Goal: Task Accomplishment & Management: Manage account settings

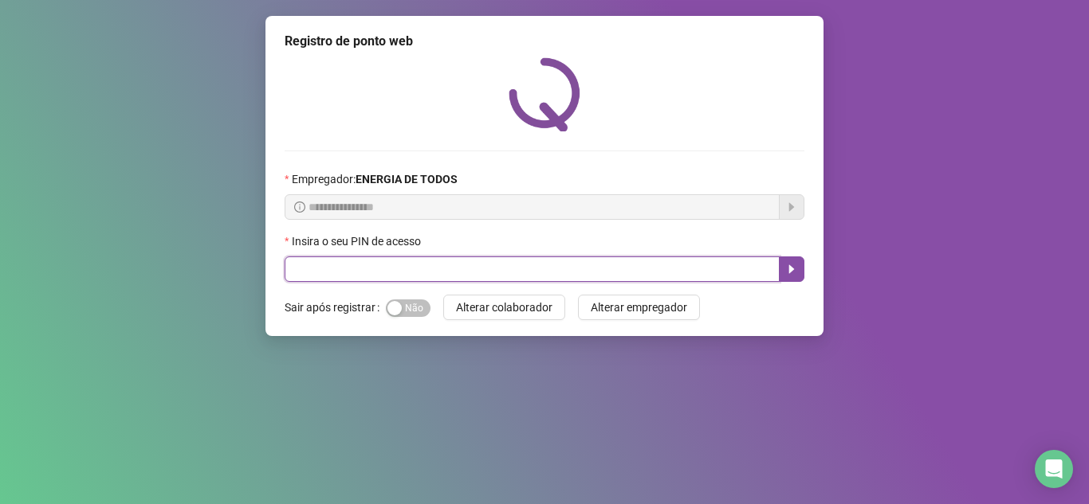
click at [355, 264] on input "text" at bounding box center [531, 269] width 495 height 25
type input "*"
type input "*****"
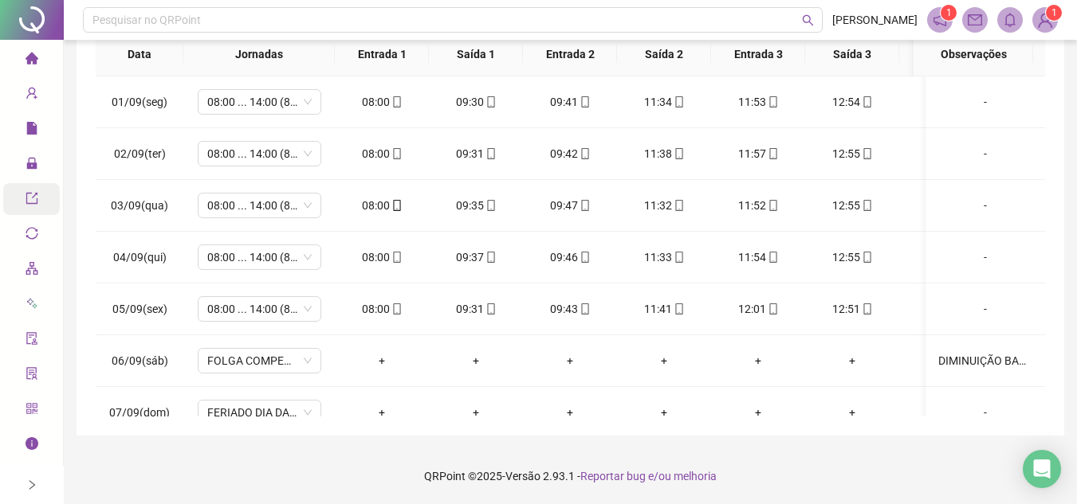
scroll to position [500, 0]
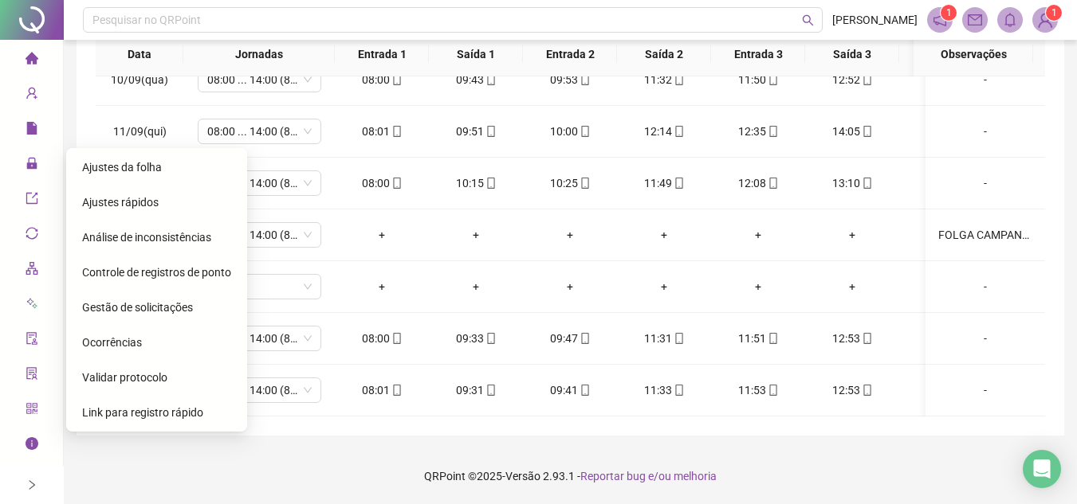
click at [167, 304] on span "Gestão de solicitações" at bounding box center [137, 307] width 111 height 13
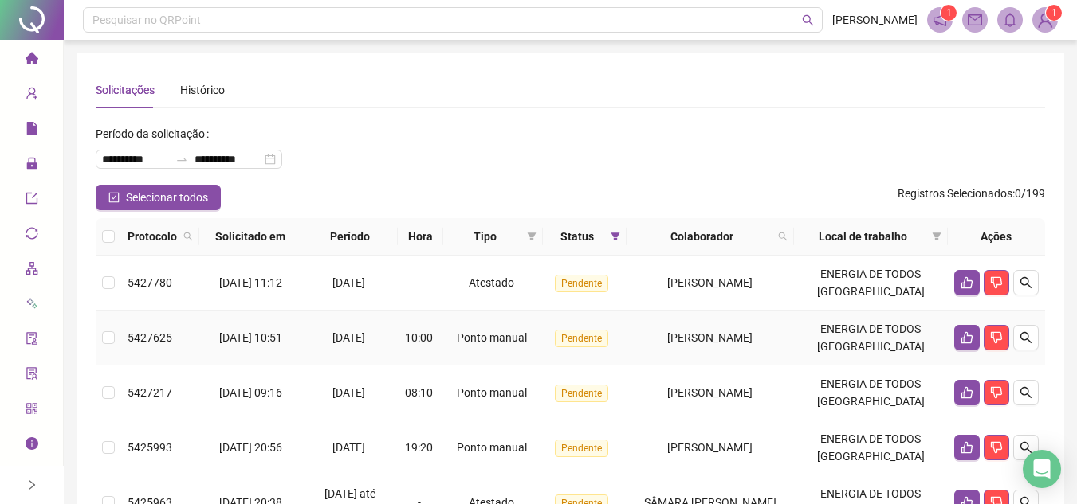
click at [718, 335] on span "[PERSON_NAME]" at bounding box center [709, 337] width 85 height 13
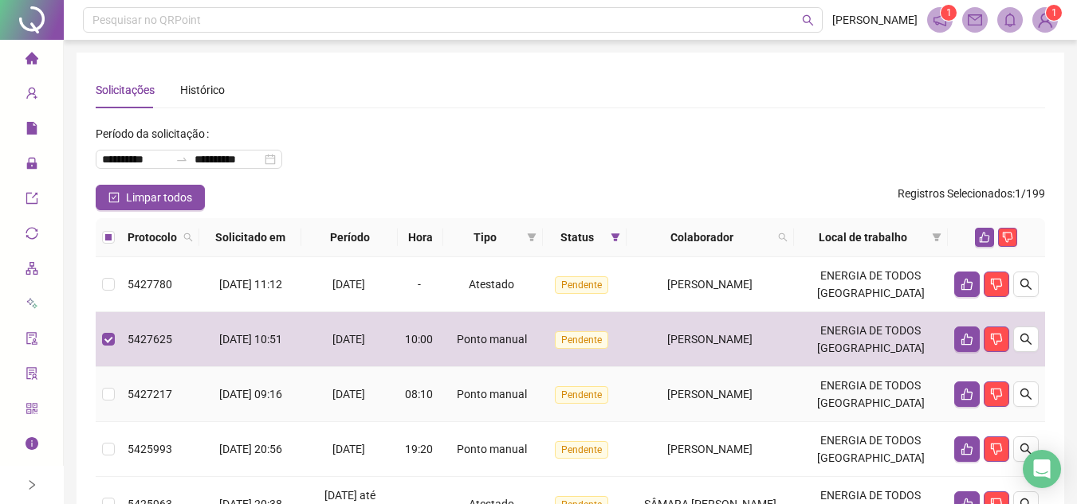
click at [716, 392] on span "[PERSON_NAME]" at bounding box center [709, 394] width 85 height 13
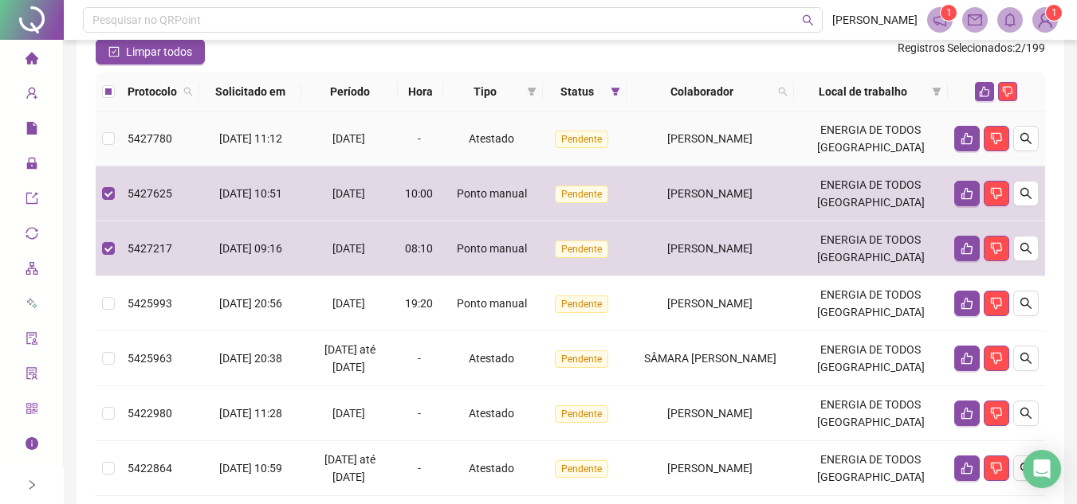
scroll to position [159, 0]
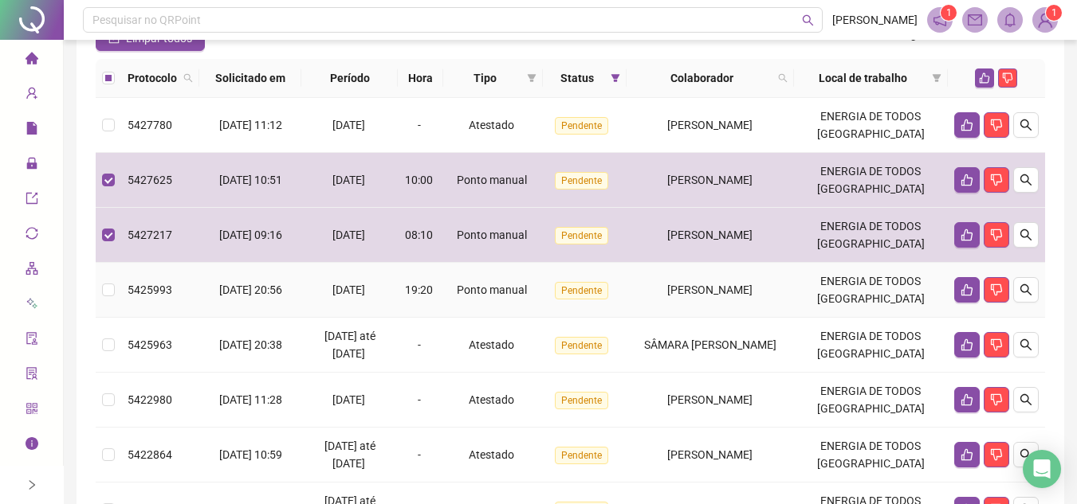
click at [700, 298] on div "[PERSON_NAME]" at bounding box center [710, 290] width 155 height 18
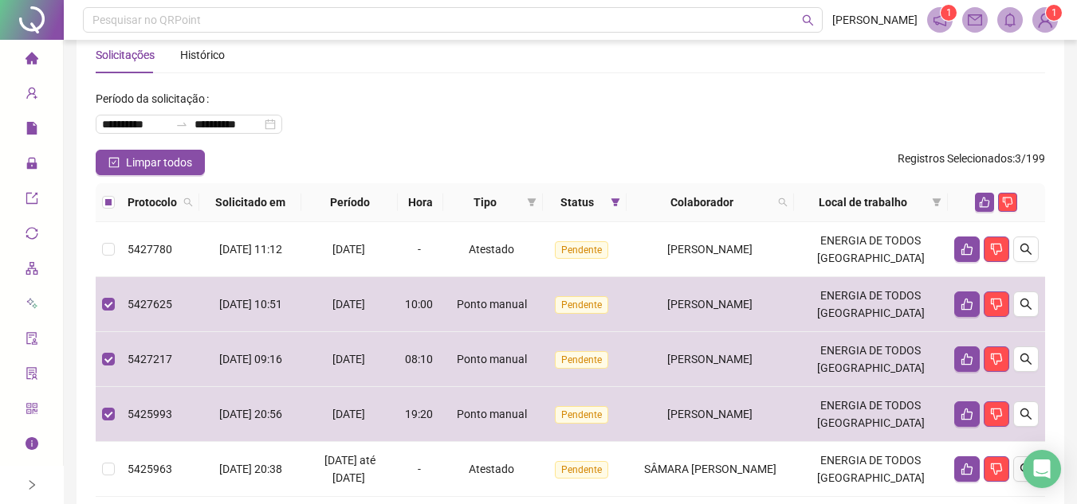
scroll to position [0, 0]
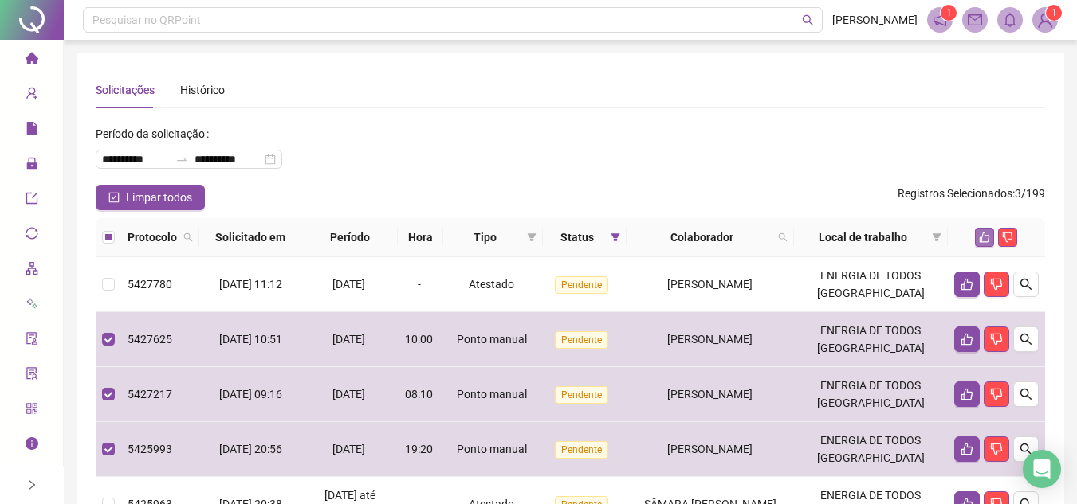
click at [986, 234] on icon "like" at bounding box center [984, 237] width 11 height 11
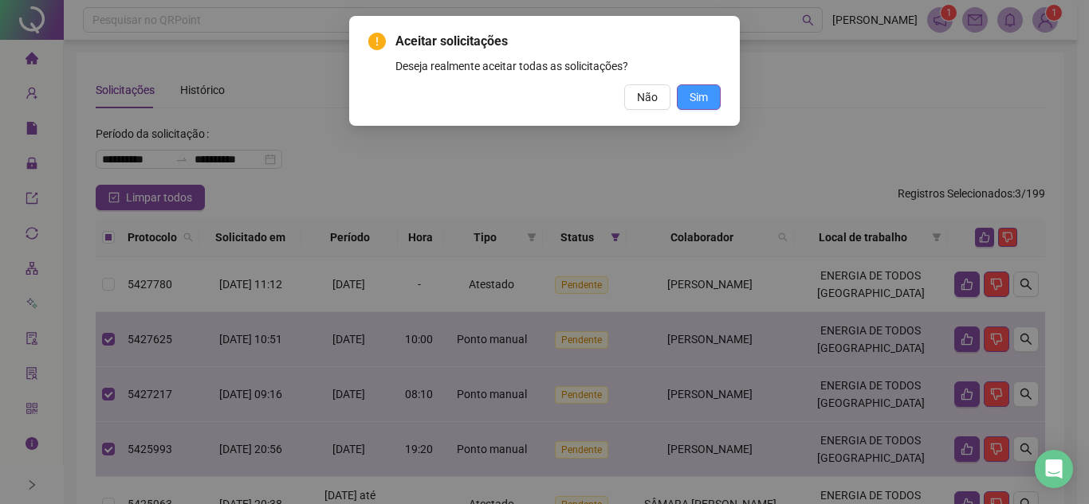
click at [700, 96] on span "Sim" at bounding box center [698, 97] width 18 height 18
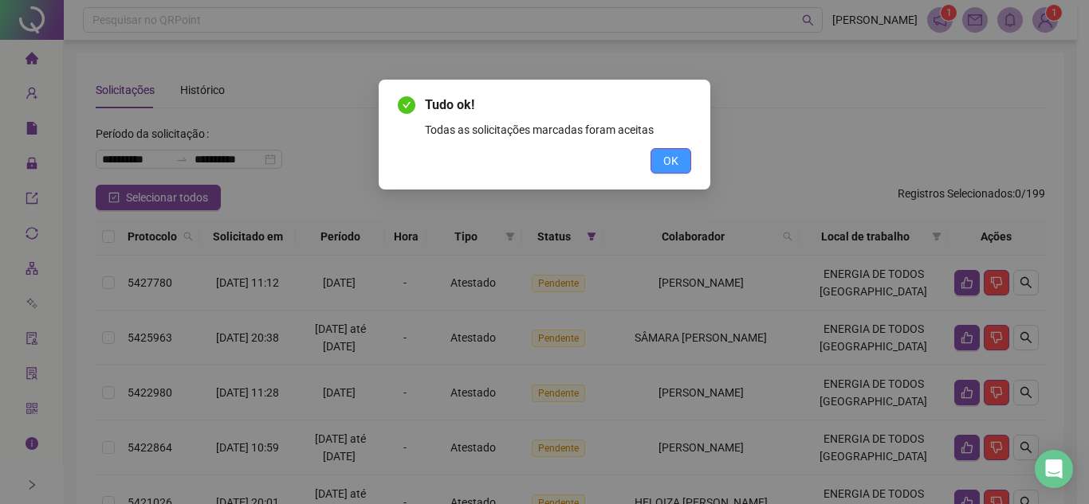
click at [677, 162] on span "OK" at bounding box center [670, 161] width 15 height 18
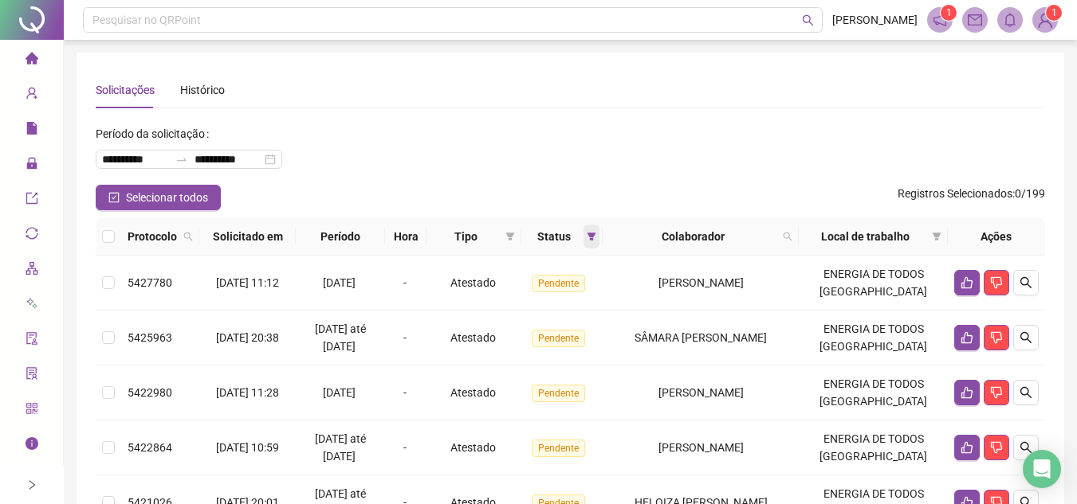
click at [596, 235] on icon "filter" at bounding box center [591, 237] width 9 height 8
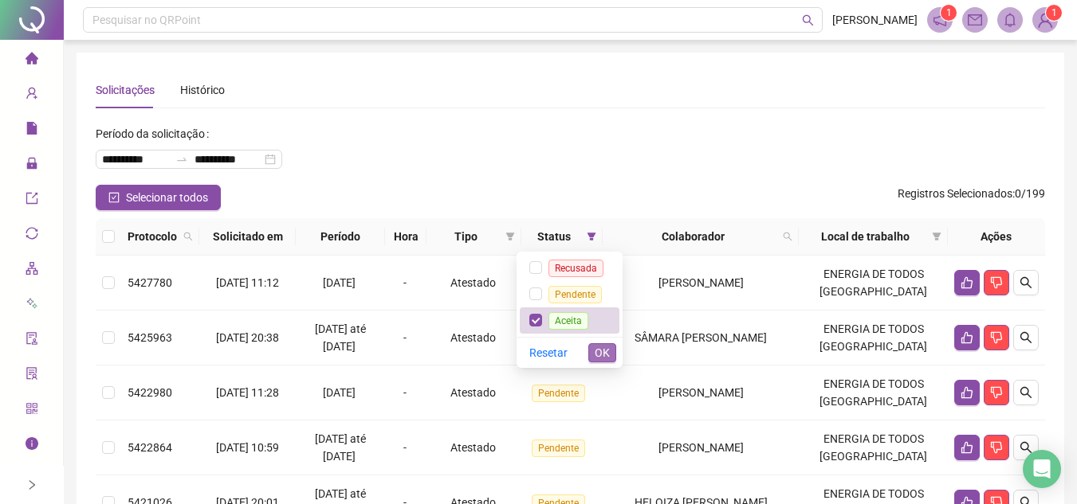
click at [603, 347] on span "OK" at bounding box center [601, 353] width 15 height 18
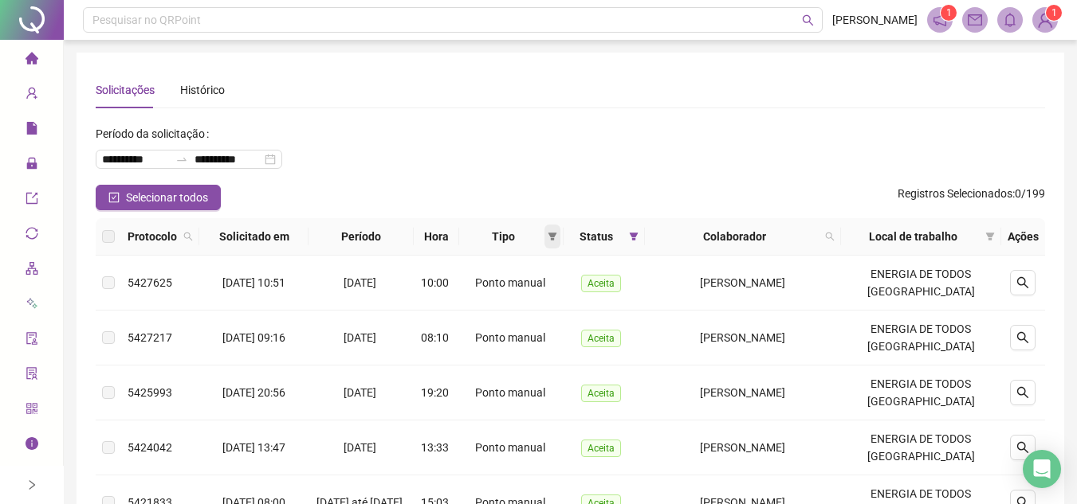
click at [556, 233] on icon "filter" at bounding box center [551, 237] width 9 height 8
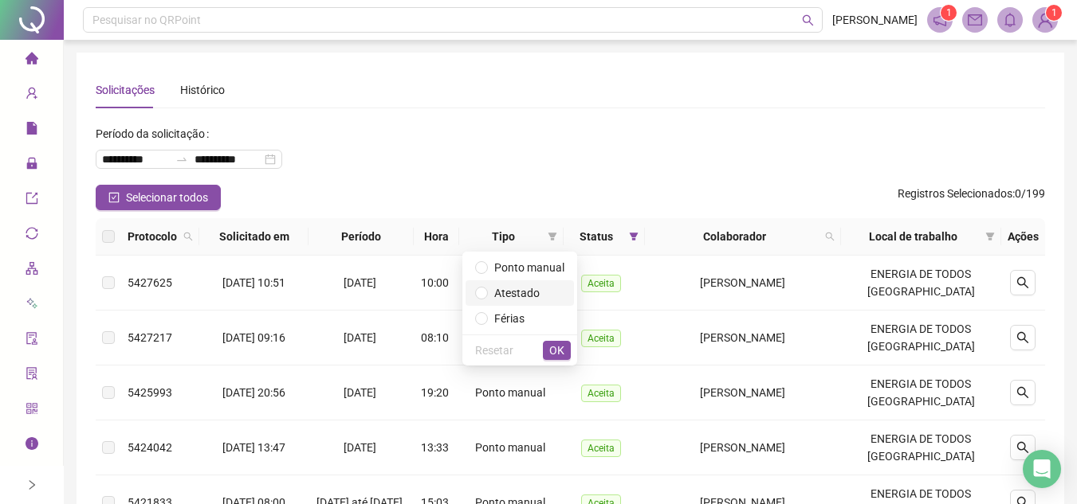
click at [522, 294] on span "Atestado" at bounding box center [516, 293] width 45 height 13
click at [558, 351] on span "OK" at bounding box center [556, 351] width 15 height 18
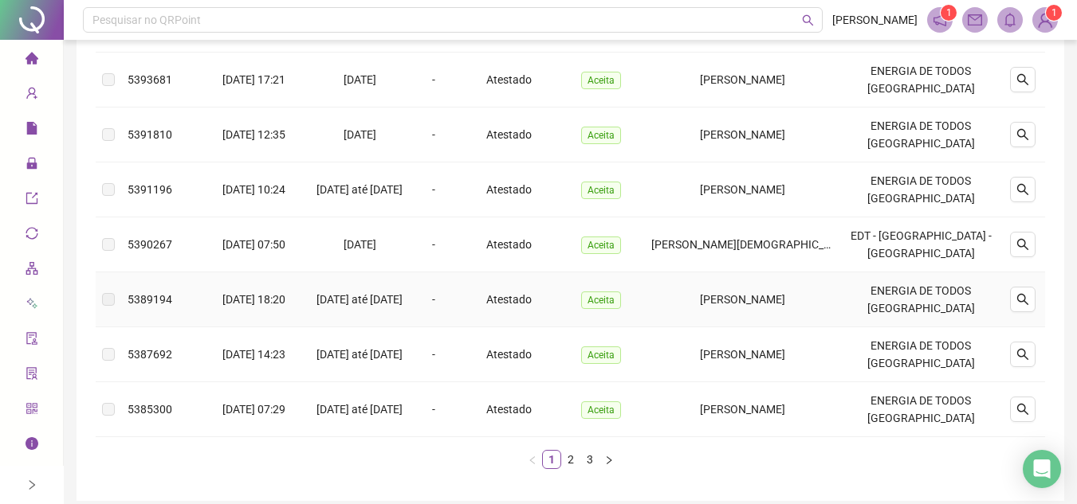
scroll to position [534, 0]
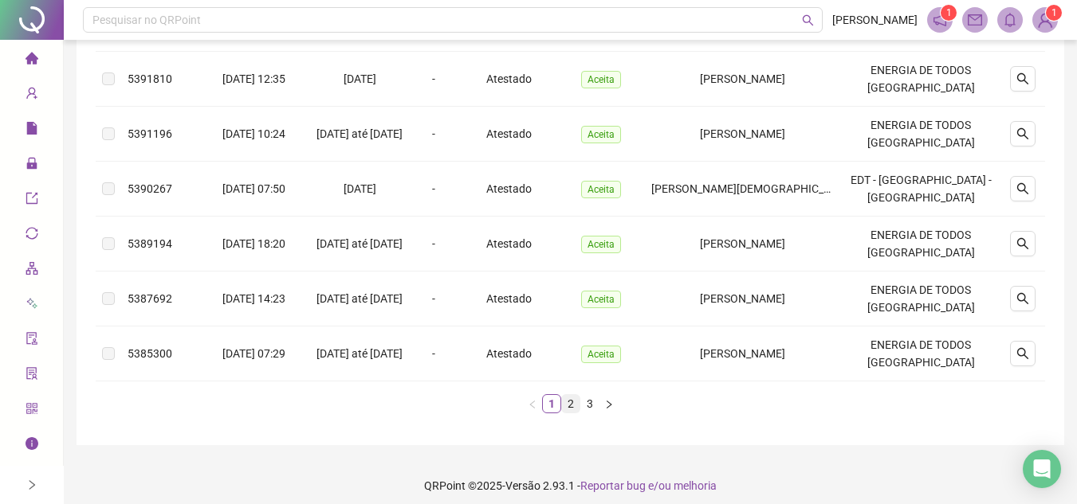
click at [575, 399] on link "2" at bounding box center [571, 404] width 18 height 18
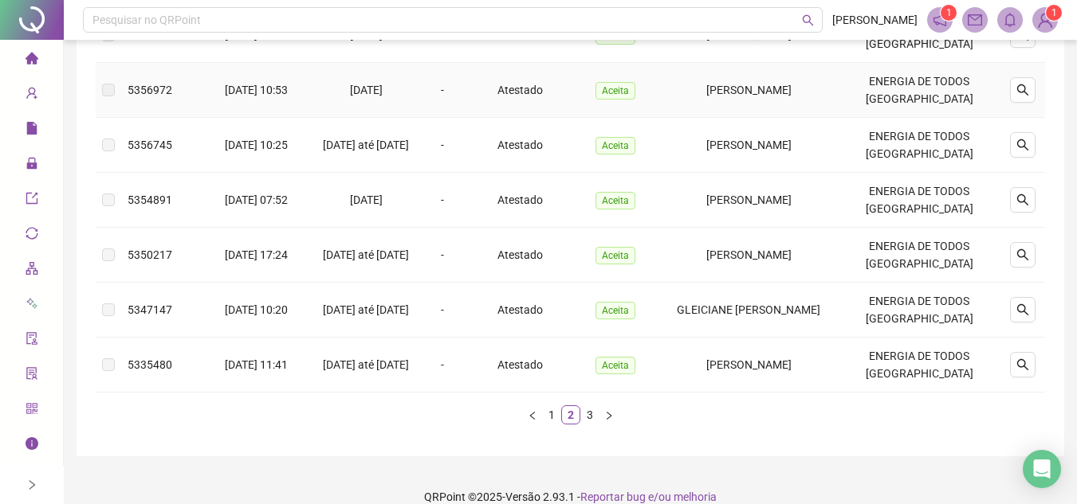
scroll to position [543, 0]
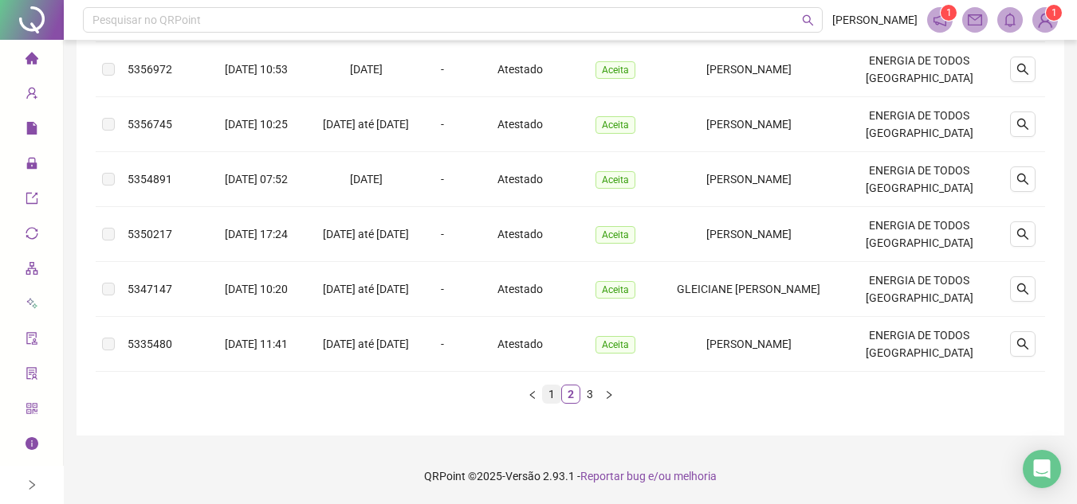
click at [547, 397] on link "1" at bounding box center [552, 395] width 18 height 18
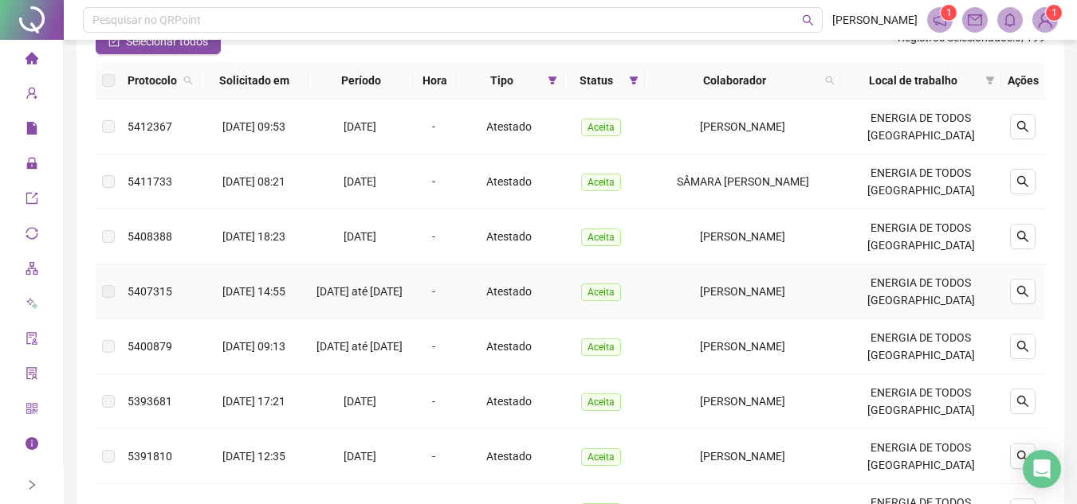
scroll to position [135, 0]
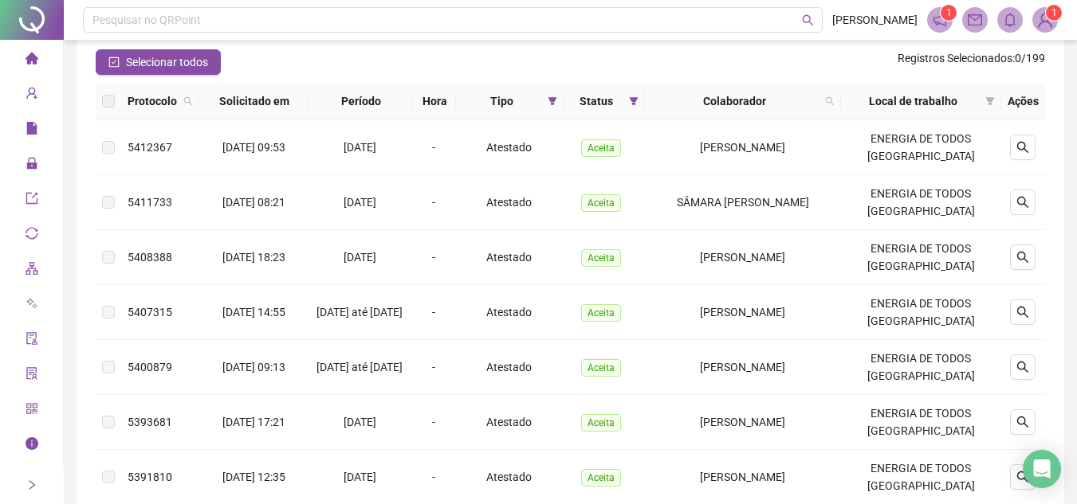
click at [35, 62] on icon "home" at bounding box center [31, 58] width 13 height 12
